Goal: Book appointment/travel/reservation

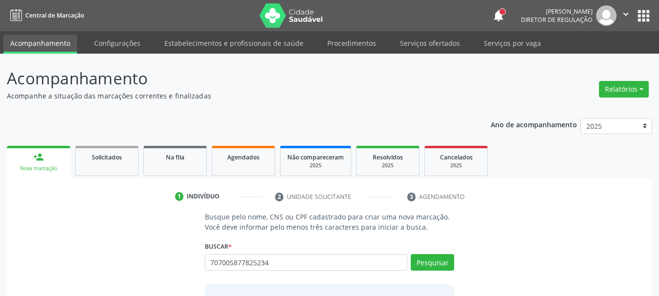
type input "707005877825234"
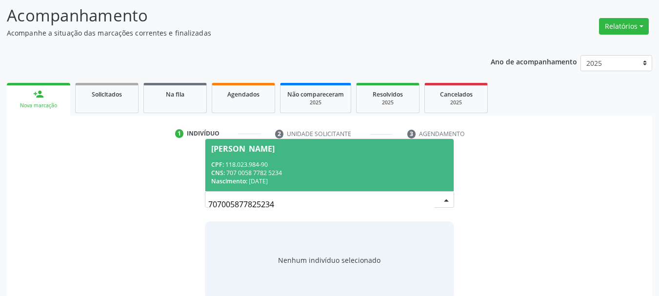
scroll to position [80, 0]
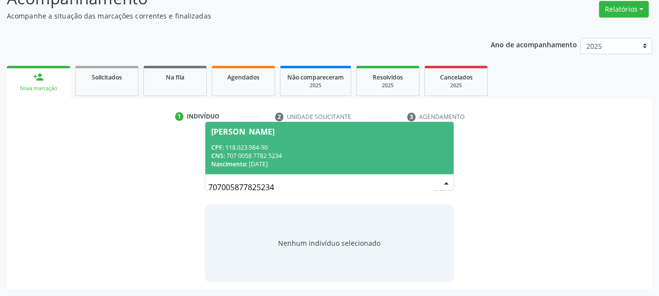
click at [221, 146] on span "CPF:" at bounding box center [217, 147] width 13 height 8
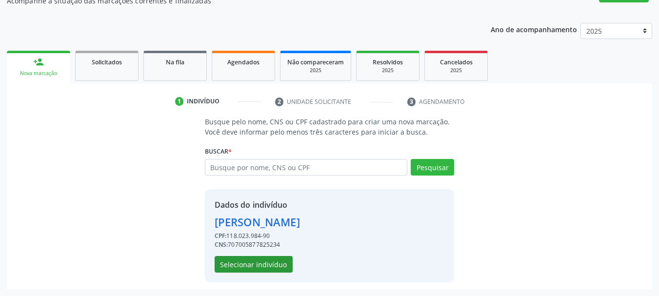
scroll to position [111, 0]
click at [262, 270] on button "Selecionar indivíduo" at bounding box center [254, 264] width 78 height 17
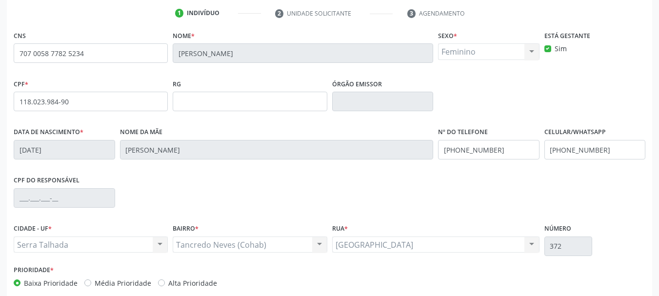
scroll to position [209, 0]
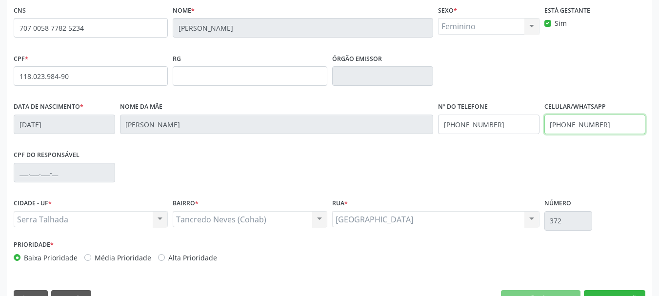
click at [585, 125] on input "[PHONE_NUMBER]" at bounding box center [596, 125] width 102 height 20
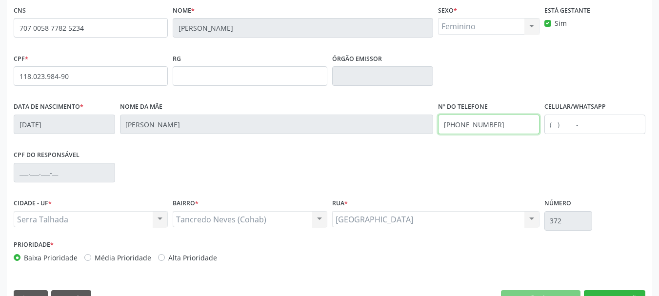
click at [499, 127] on input "[PHONE_NUMBER]" at bounding box center [489, 125] width 102 height 20
click at [526, 98] on div "CPF * 118.023.984-90 RG Órgão emissor" at bounding box center [329, 75] width 637 height 48
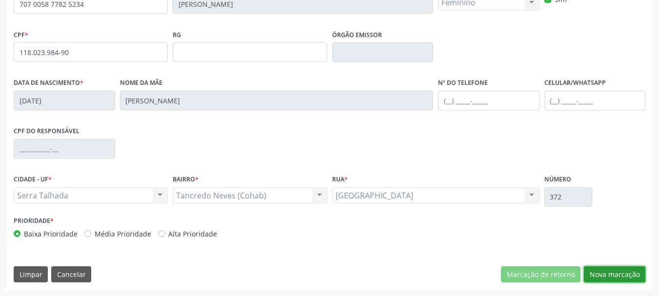
click at [613, 277] on button "Nova marcação" at bounding box center [614, 274] width 61 height 17
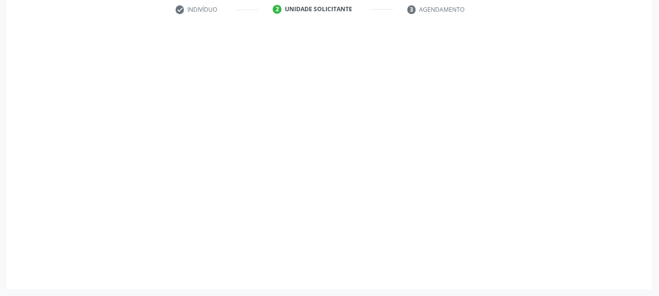
scroll to position [187, 0]
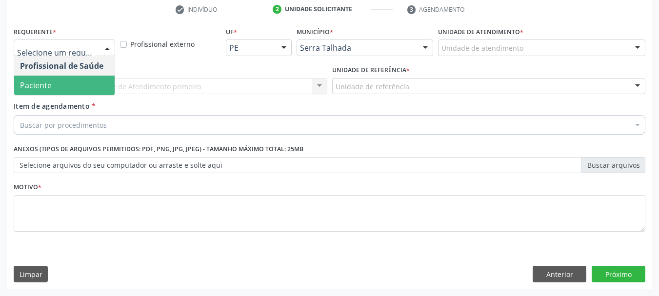
click at [46, 83] on span "Paciente" at bounding box center [36, 85] width 32 height 11
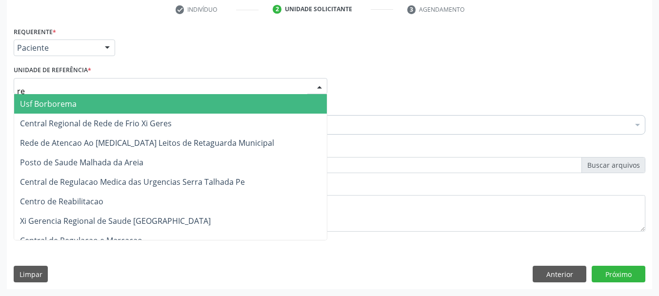
type input "rea"
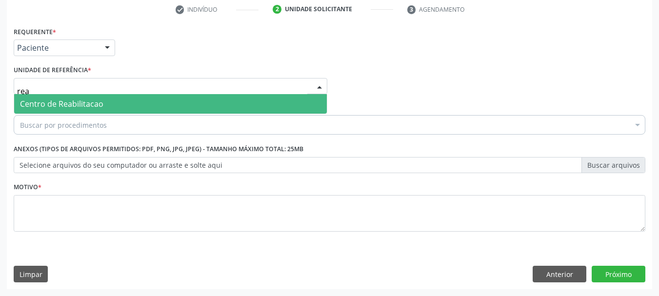
click at [52, 112] on span "Centro de Reabilitacao" at bounding box center [170, 104] width 313 height 20
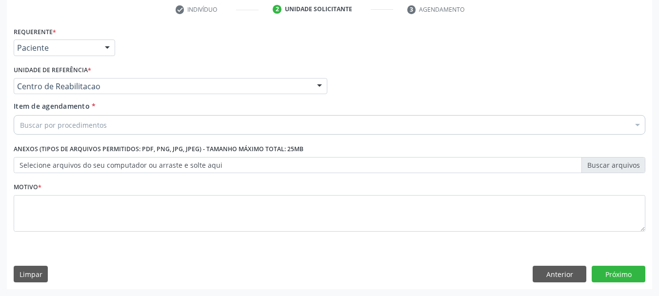
click at [20, 124] on input "ul" at bounding box center [20, 125] width 0 height 20
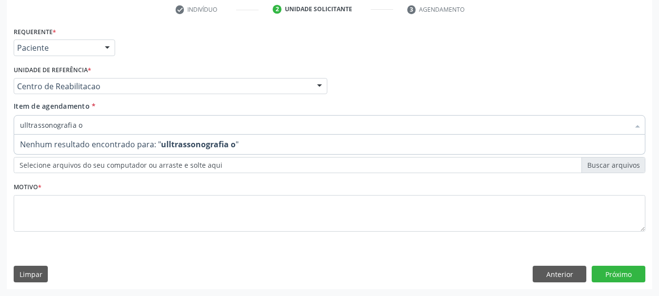
click at [28, 128] on input "ulltrassonografia o" at bounding box center [324, 125] width 609 height 20
type input "ultrassonografia o"
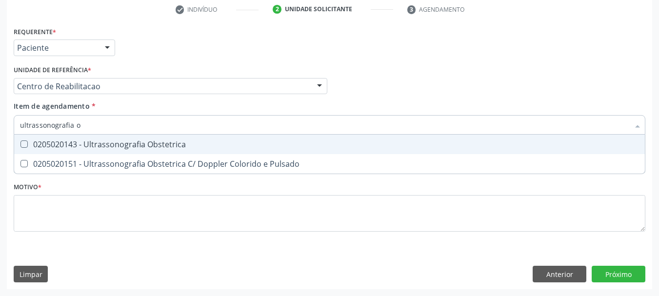
click at [130, 141] on div "0205020143 - Ultrassonografia Obstetrica" at bounding box center [329, 145] width 619 height 8
checkbox Obstetrica "true"
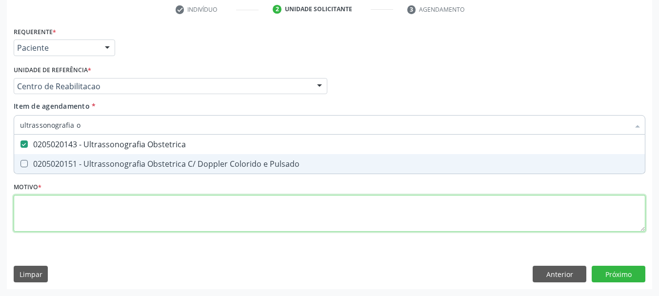
click at [112, 201] on div "Requerente * Paciente Profissional de Saúde Paciente Nenhum resultado encontrad…" at bounding box center [330, 134] width 632 height 221
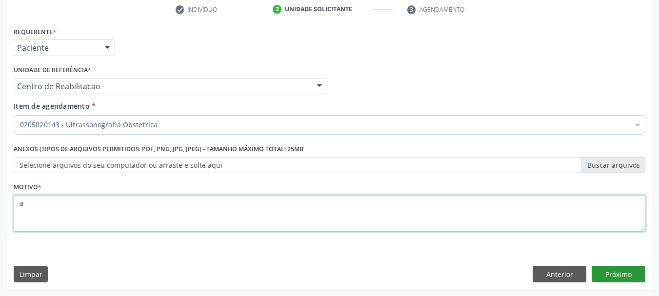
type textarea "a"
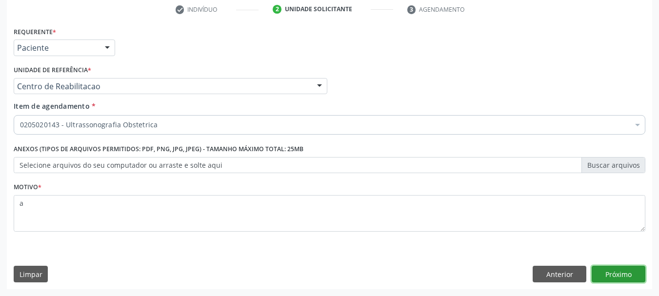
click at [618, 280] on button "Próximo" at bounding box center [619, 274] width 54 height 17
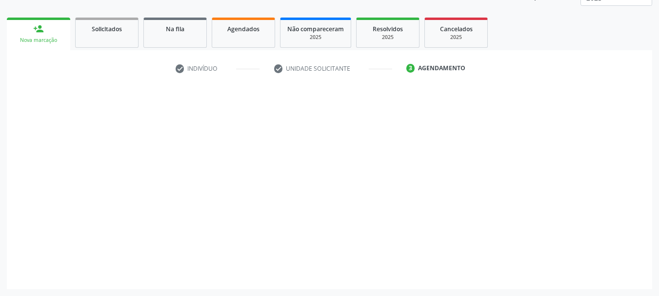
scroll to position [128, 0]
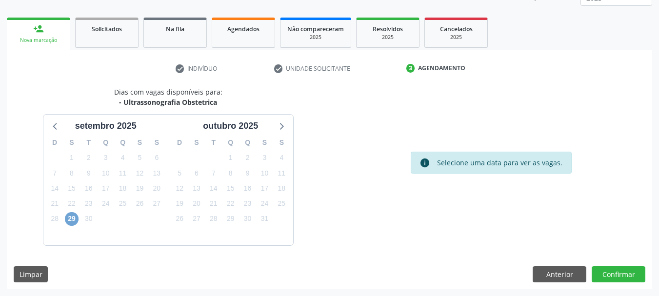
click at [75, 218] on span "29" at bounding box center [72, 219] width 14 height 14
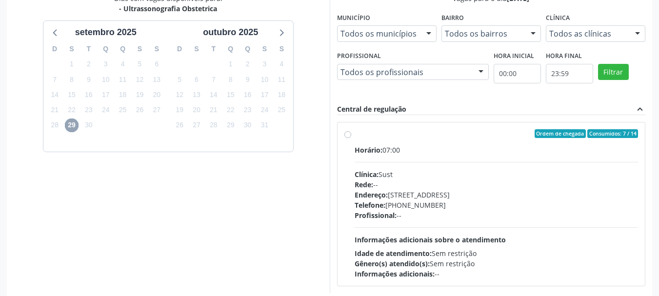
scroll to position [226, 0]
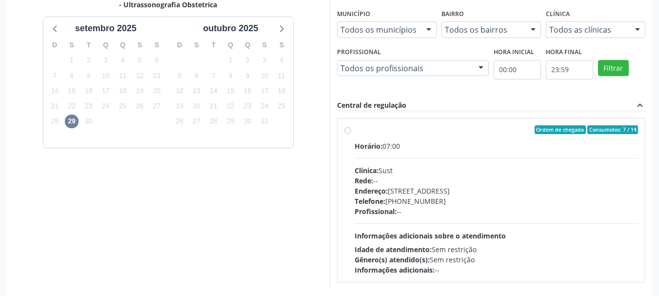
click at [427, 176] on div "Rede: --" at bounding box center [497, 181] width 284 height 10
click at [351, 134] on input "Ordem de chegada Consumidos: 7 / 14 Horário: 07:00 Clínica: Sust Rede: -- Ender…" at bounding box center [348, 129] width 7 height 9
radio input "true"
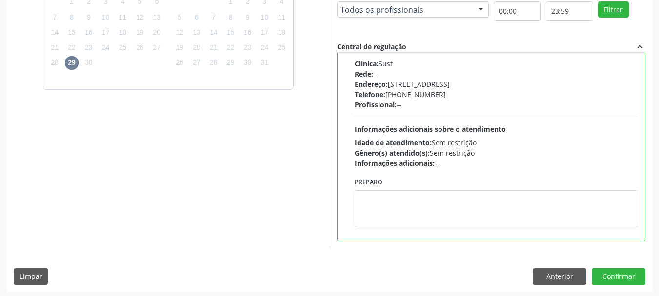
scroll to position [287, 0]
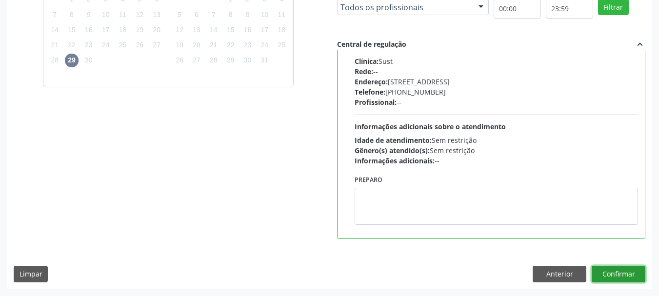
click at [619, 272] on button "Confirmar" at bounding box center [619, 274] width 54 height 17
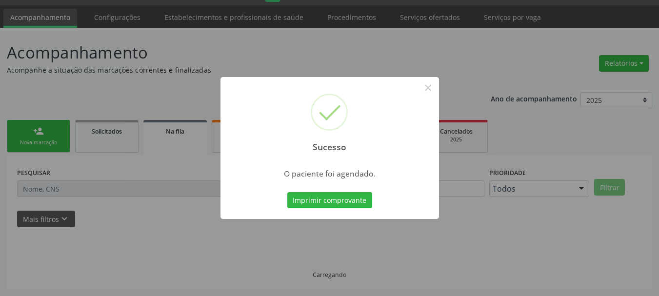
scroll to position [26, 0]
click at [342, 206] on button "Imprimir comprovante" at bounding box center [329, 200] width 85 height 17
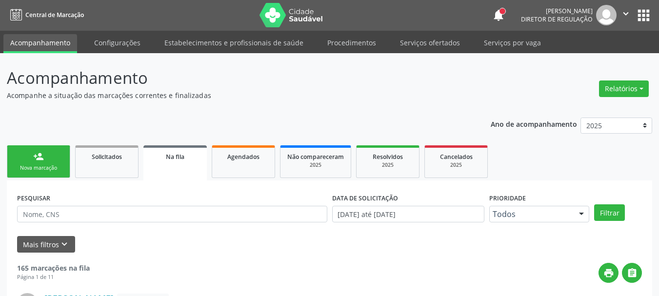
scroll to position [0, 0]
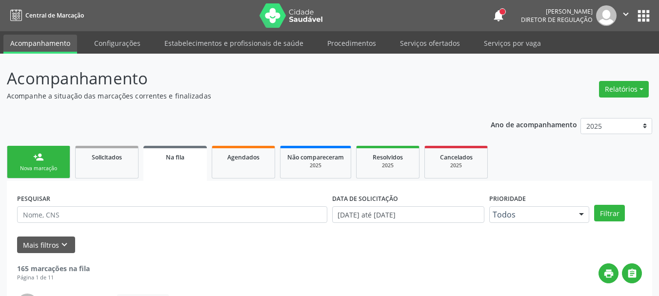
click at [40, 159] on div "person_add" at bounding box center [38, 157] width 11 height 11
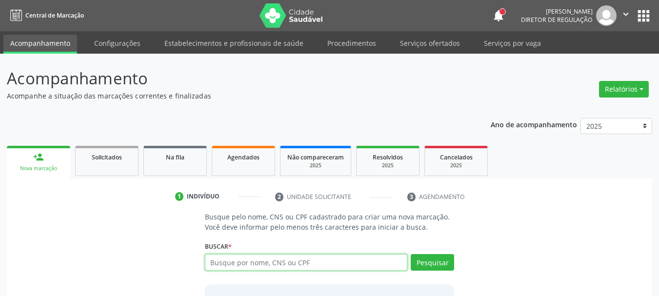
click at [338, 267] on input "text" at bounding box center [306, 262] width 203 height 17
type input "898003438132771"
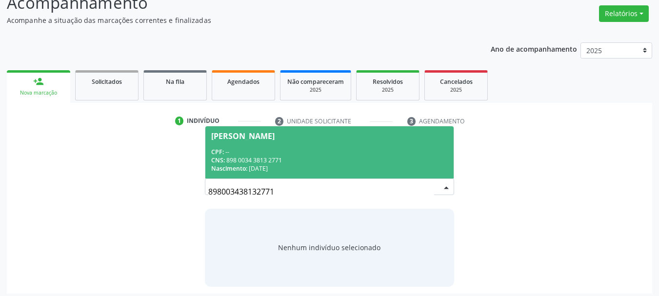
scroll to position [80, 0]
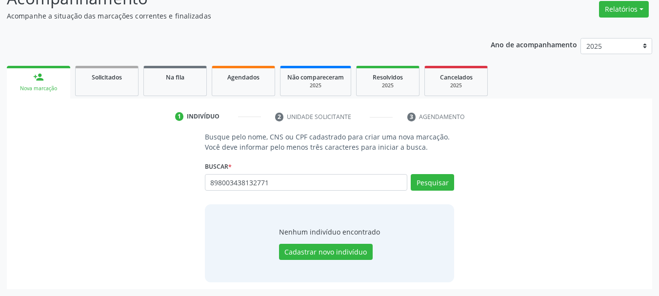
click at [326, 156] on div "Busque pelo nome, CNS ou CPF cadastrado para criar uma nova marcação. Você deve…" at bounding box center [330, 207] width 264 height 150
click at [445, 183] on button "Pesquisar" at bounding box center [432, 182] width 43 height 17
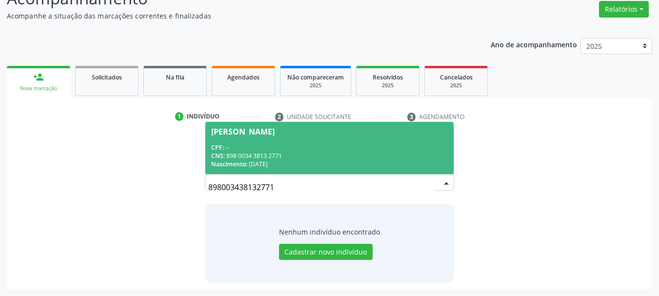
click at [343, 146] on div "CPF: --" at bounding box center [329, 147] width 237 height 8
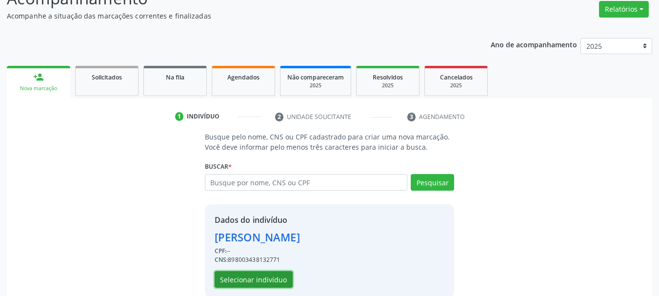
click at [253, 281] on button "Selecionar indivíduo" at bounding box center [254, 279] width 78 height 17
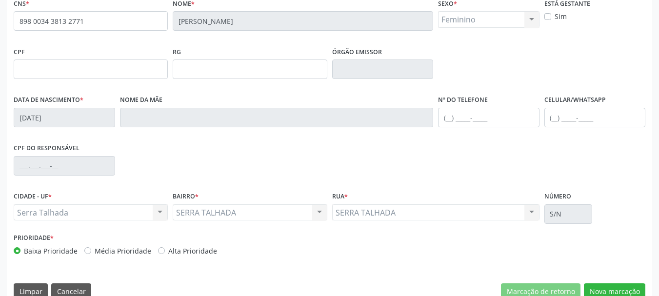
scroll to position [233, 0]
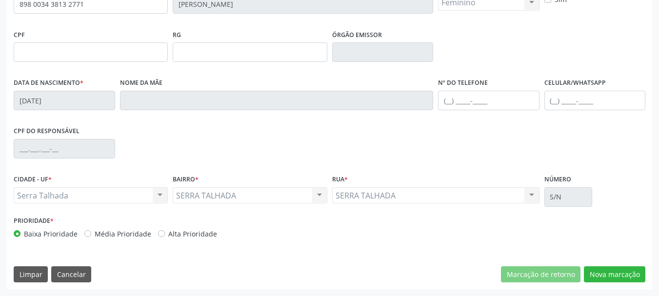
click at [291, 169] on div "CPF do responsável" at bounding box center [329, 148] width 637 height 48
click at [298, 237] on div "Baixa Prioridade Média Prioridade Alta Prioridade" at bounding box center [171, 234] width 314 height 10
click at [292, 157] on div "CPF do responsável" at bounding box center [329, 148] width 637 height 48
click at [0, 152] on div "Acompanhamento Acompanhe a situação das marcações correntes e finalizadas Relat…" at bounding box center [329, 58] width 659 height 475
click at [0, 167] on div "Acompanhamento Acompanhe a situação das marcações correntes e finalizadas Relat…" at bounding box center [329, 58] width 659 height 475
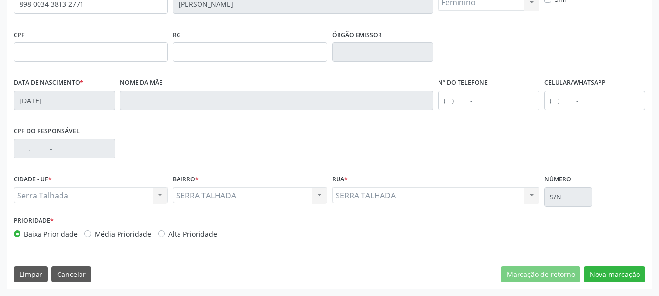
click at [105, 174] on div "CIDADE - UF * Serra Talhada [GEOGRAPHIC_DATA] resultado encontrado para: " " Nã…" at bounding box center [91, 187] width 154 height 31
click at [220, 264] on div "CNS * 898 0034 3813 2771 [GEOGRAPHIC_DATA] * [PERSON_NAME] * Feminino Masculino…" at bounding box center [330, 134] width 646 height 310
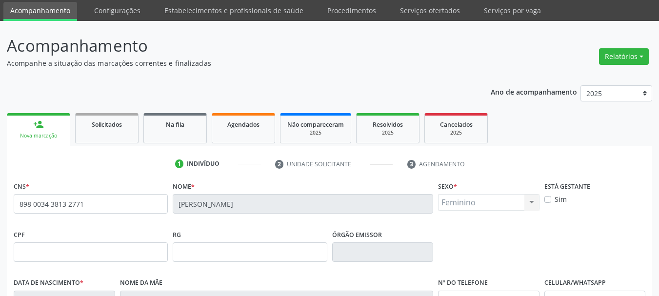
scroll to position [49, 0]
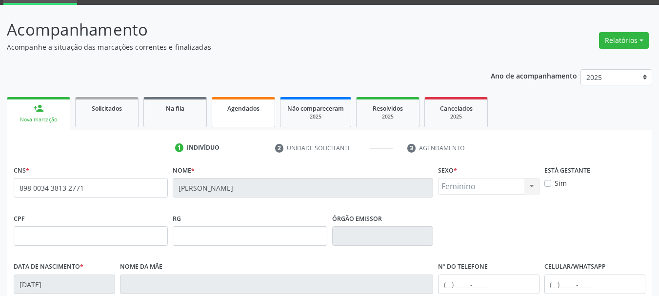
click at [232, 108] on span "Agendados" at bounding box center [243, 108] width 32 height 8
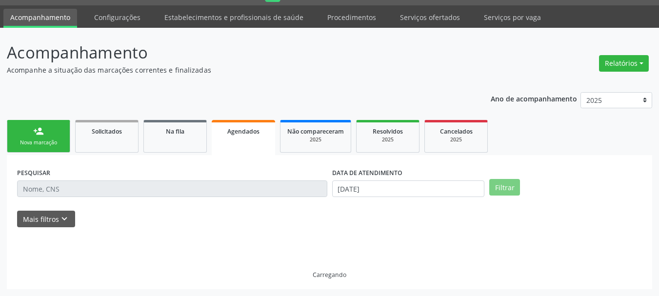
scroll to position [26, 0]
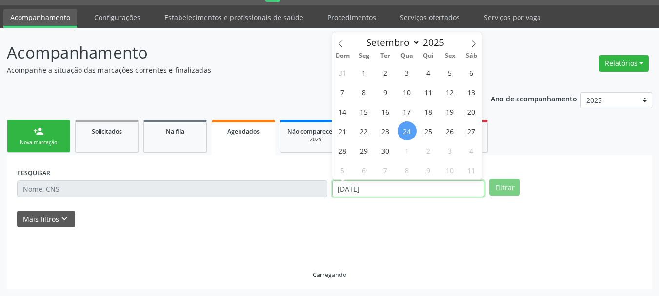
click at [385, 187] on input "[DATE]" at bounding box center [408, 189] width 153 height 17
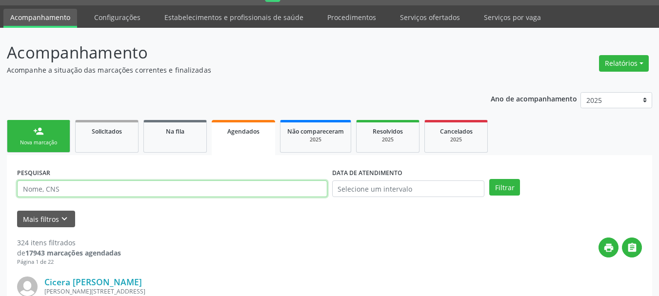
click at [175, 187] on input "text" at bounding box center [172, 189] width 310 height 17
paste input "[PERSON_NAME]"
type input "[PERSON_NAME]"
click at [489, 179] on button "Filtrar" at bounding box center [504, 187] width 31 height 17
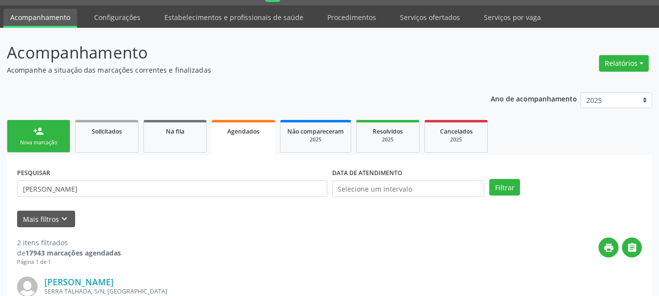
scroll to position [0, 0]
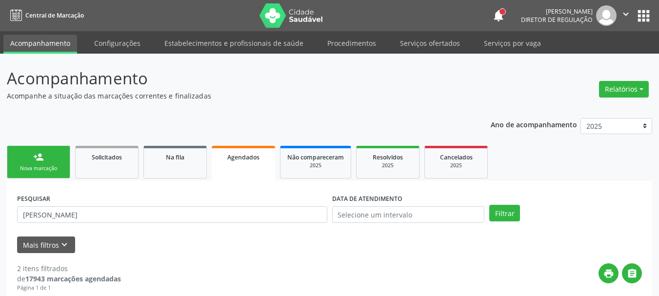
click at [28, 166] on div "Nova marcação" at bounding box center [38, 168] width 49 height 7
